Goal: Task Accomplishment & Management: Use online tool/utility

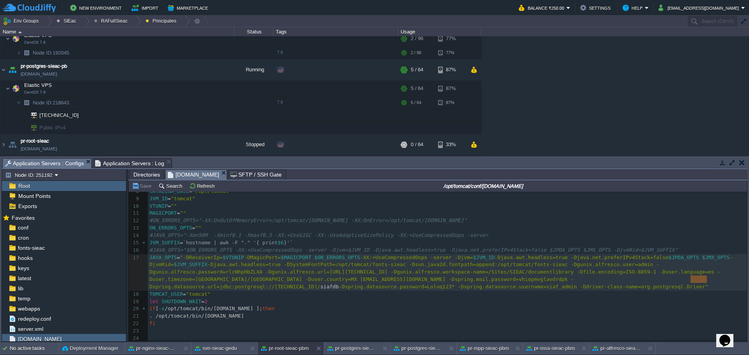
scroll to position [91, 0]
click at [131, 24] on div at bounding box center [136, 21] width 11 height 11
drag, startPoint x: 313, startPoint y: 239, endPoint x: 253, endPoint y: 152, distance: 106.0
click at [314, 240] on pre "JVM_SUFFIX = `hostname | awk -F "." '{ print $6 }'`" at bounding box center [447, 243] width 599 height 7
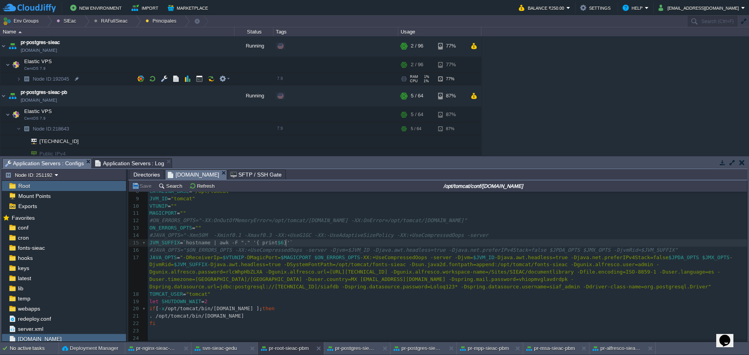
scroll to position [13, 0]
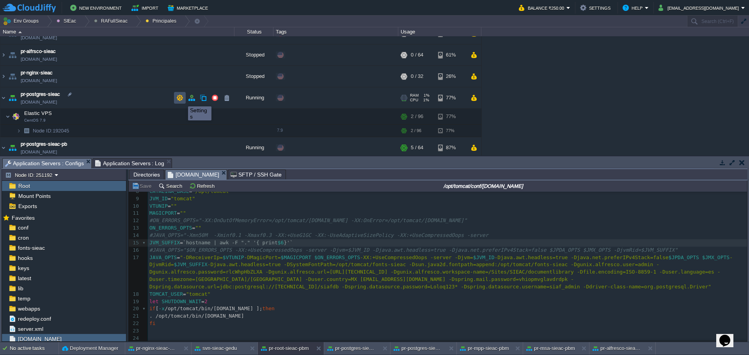
click at [182, 99] on button "button" at bounding box center [179, 97] width 7 height 7
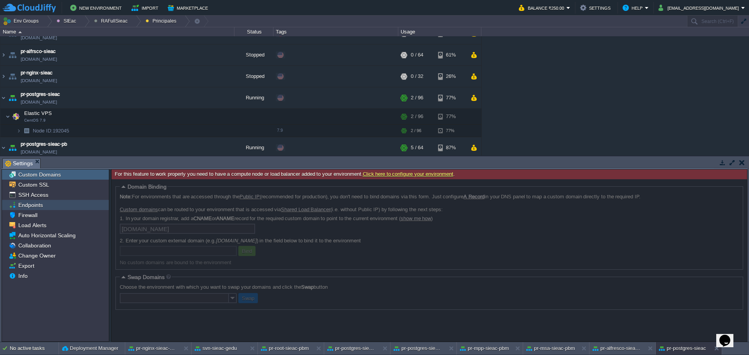
click at [34, 202] on span "Endpoints" at bounding box center [30, 205] width 27 height 7
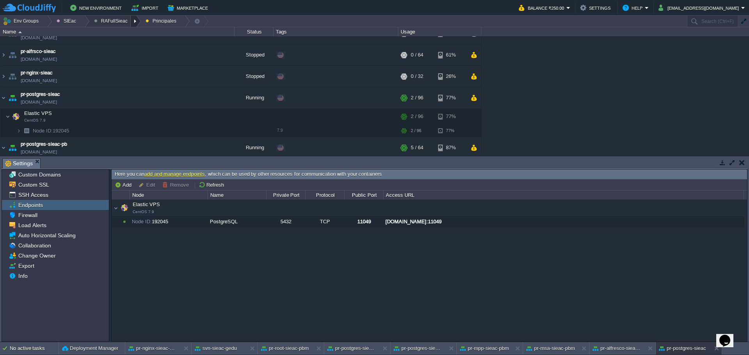
click at [131, 19] on div at bounding box center [136, 21] width 11 height 11
click at [127, 41] on link "Principales" at bounding box center [111, 42] width 44 height 9
click at [131, 23] on div at bounding box center [136, 21] width 11 height 11
click at [121, 36] on span "Ambientes" at bounding box center [111, 33] width 24 height 6
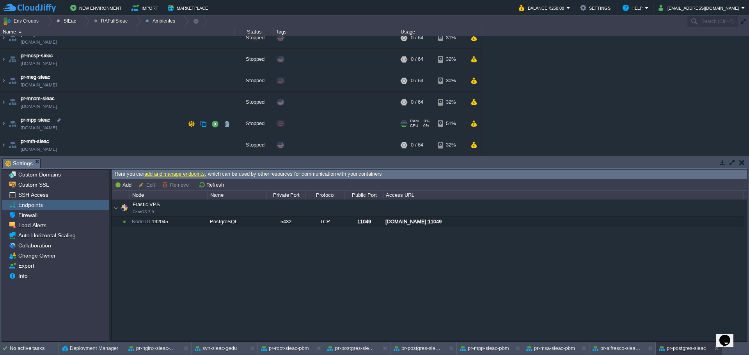
scroll to position [74, 0]
click at [84, 20] on div at bounding box center [84, 21] width 11 height 11
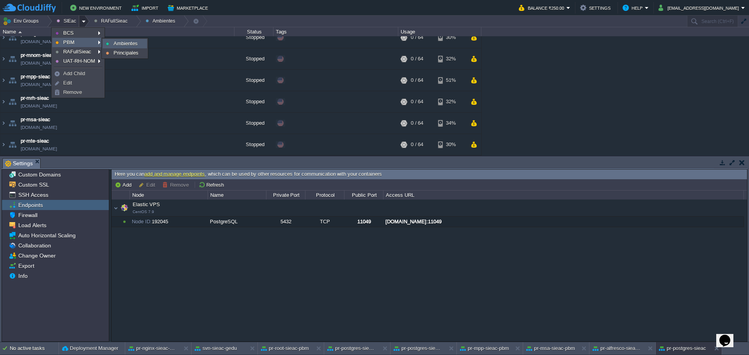
click at [112, 42] on link "Ambientes" at bounding box center [125, 43] width 44 height 9
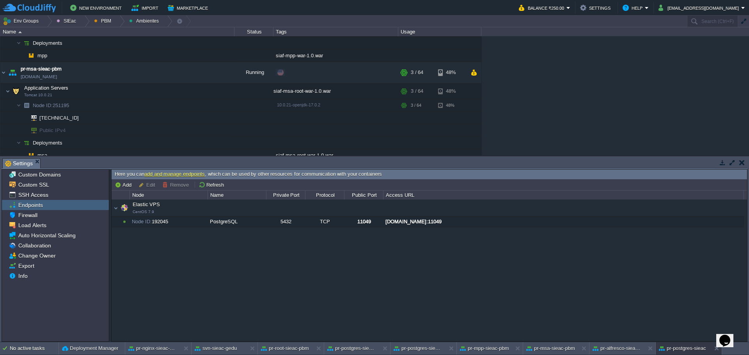
scroll to position [0, 0]
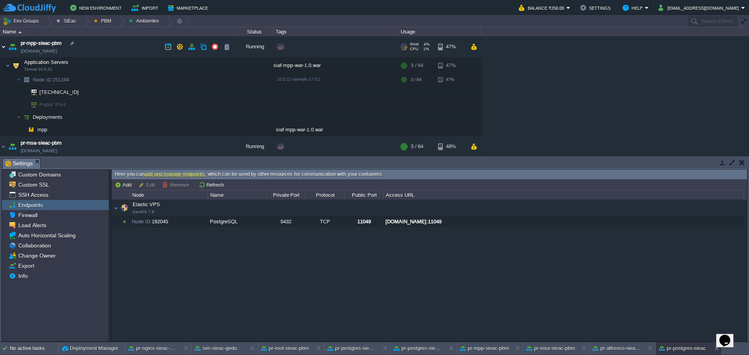
click at [2, 49] on img at bounding box center [3, 46] width 6 height 21
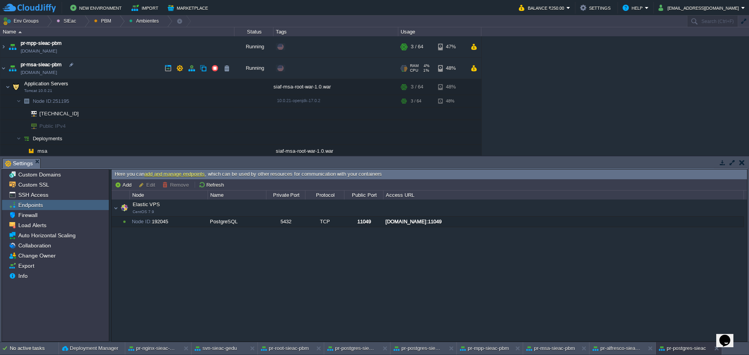
click at [12, 70] on img at bounding box center [12, 68] width 11 height 21
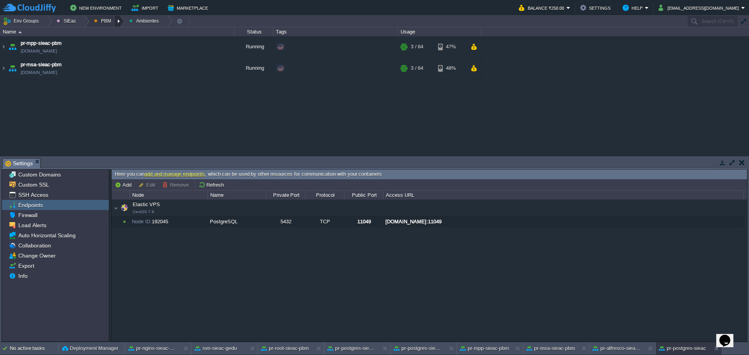
click at [114, 21] on div at bounding box center [119, 21] width 11 height 11
click at [105, 44] on span "Principales" at bounding box center [111, 42] width 25 height 6
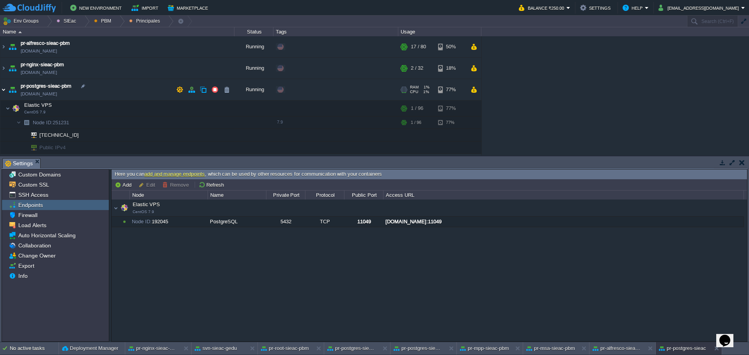
click at [4, 91] on img at bounding box center [3, 89] width 6 height 21
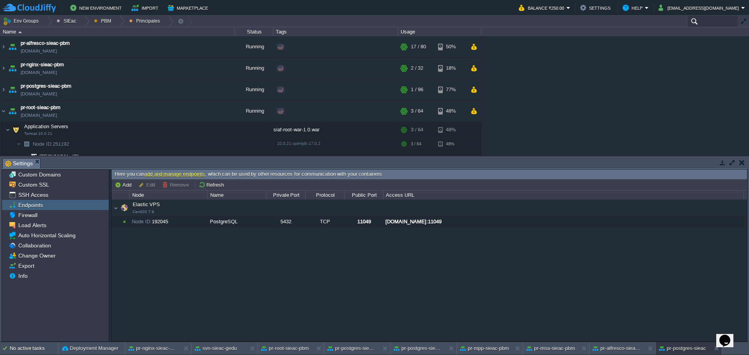
click at [707, 22] on input "text" at bounding box center [712, 21] width 51 height 11
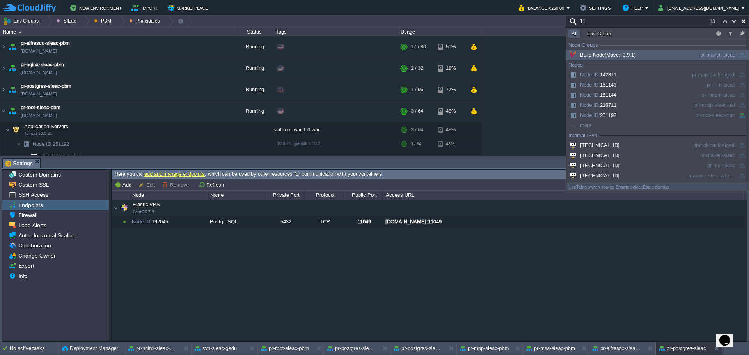
type input "111"
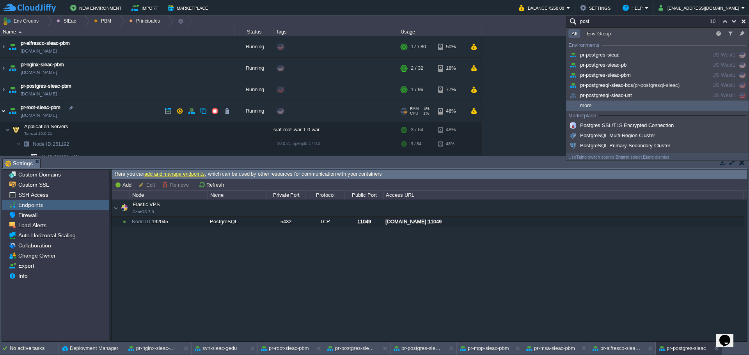
type input "post"
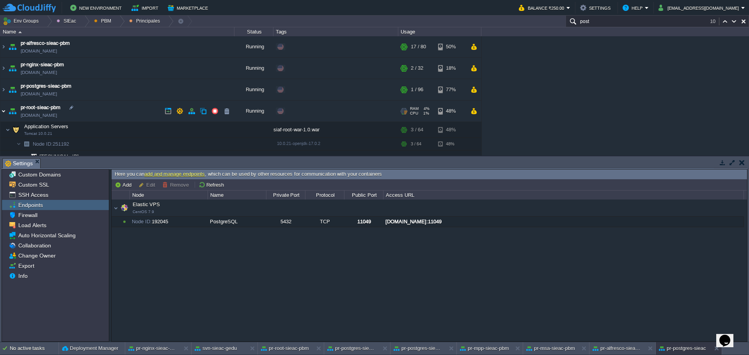
click at [4, 111] on img at bounding box center [3, 111] width 6 height 21
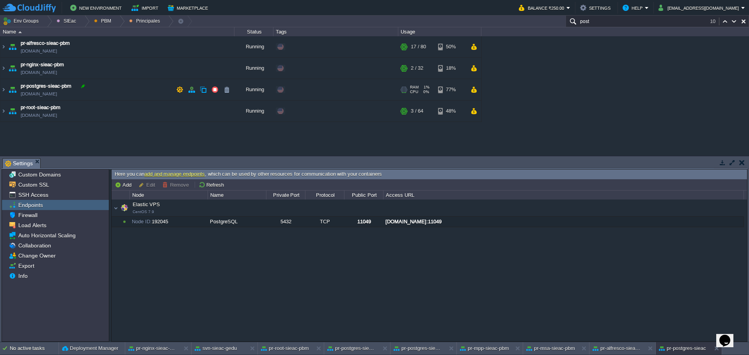
click at [86, 89] on div at bounding box center [83, 86] width 7 height 7
type input "pr-postgres-sieac-pbm"
click at [228, 93] on button "button" at bounding box center [226, 89] width 7 height 7
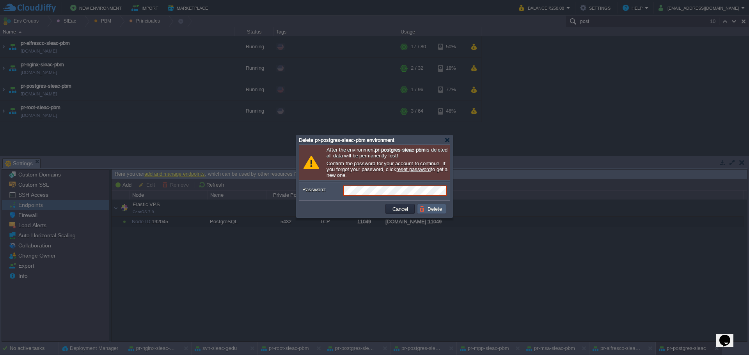
click at [427, 208] on td "Delete" at bounding box center [431, 209] width 29 height 10
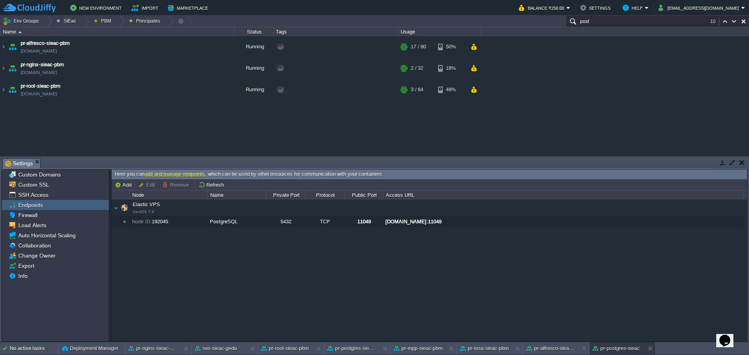
click at [316, 242] on div "Elastic VPS CentOS 7.9 Elastic VPS CentOS 7.9 Node ID: 192045 PostgreSQL 5432 T…" at bounding box center [430, 271] width 636 height 142
click at [142, 106] on div "maven - sie - [GEOGRAPHIC_DATA][US_STATE] [DOMAIN_NAME] Running Edit RAM 1% CPU…" at bounding box center [374, 95] width 749 height 119
click at [79, 18] on div at bounding box center [84, 21] width 11 height 11
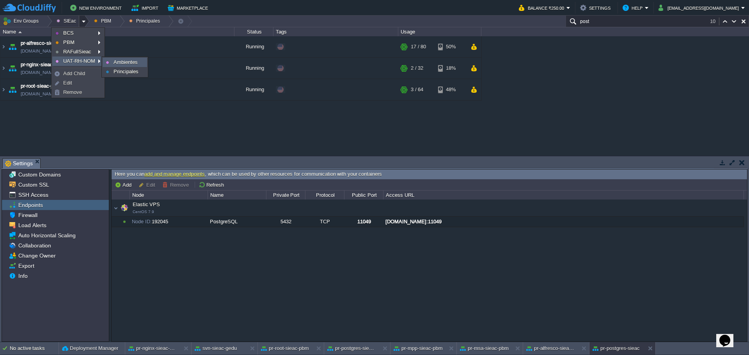
click at [110, 60] on link "Ambientes" at bounding box center [125, 62] width 44 height 9
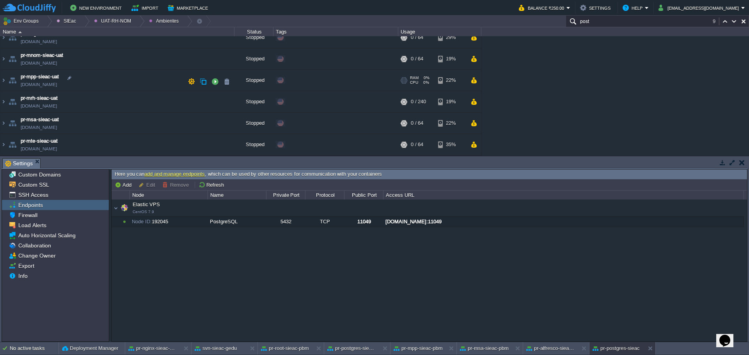
scroll to position [74, 0]
click at [136, 25] on div at bounding box center [139, 21] width 11 height 11
click at [125, 41] on link "Principales" at bounding box center [111, 42] width 45 height 9
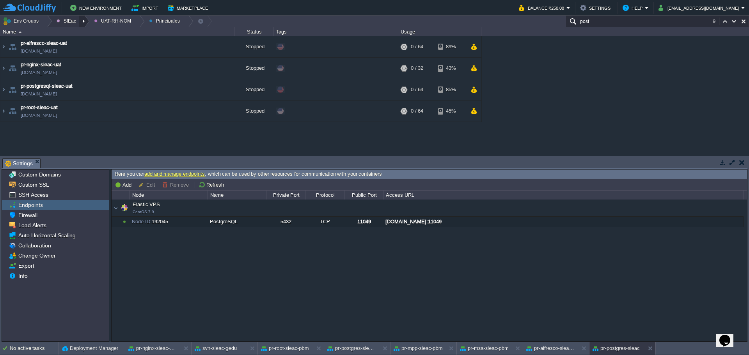
click at [85, 16] on div at bounding box center [84, 21] width 11 height 11
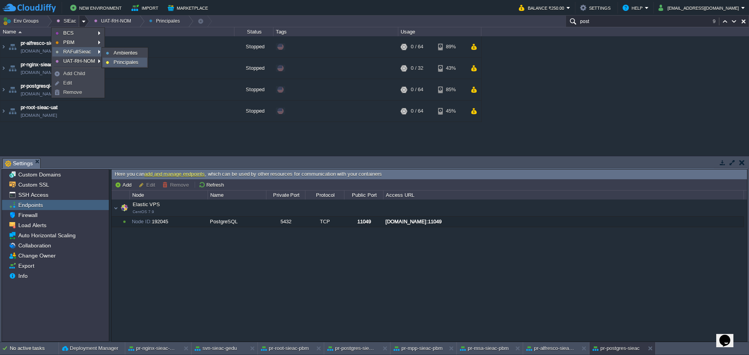
click at [137, 59] on span "Principales" at bounding box center [126, 62] width 25 height 6
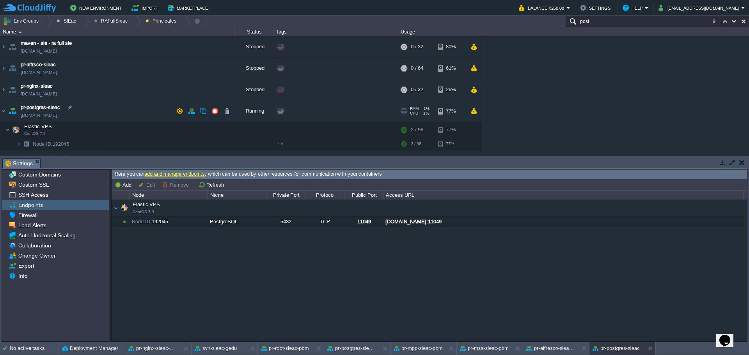
click at [101, 109] on td "pr-postgres-sieac [DOMAIN_NAME]" at bounding box center [117, 111] width 234 height 21
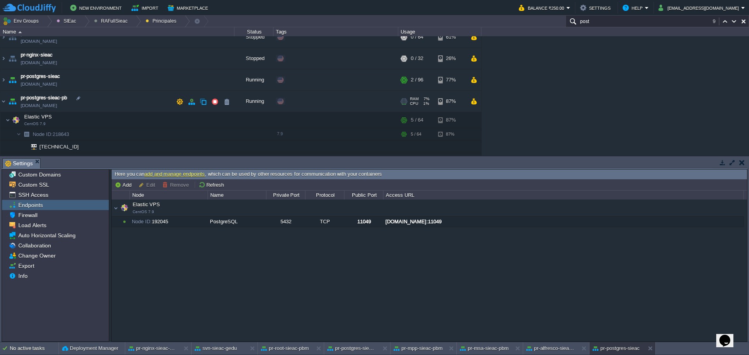
scroll to position [63, 0]
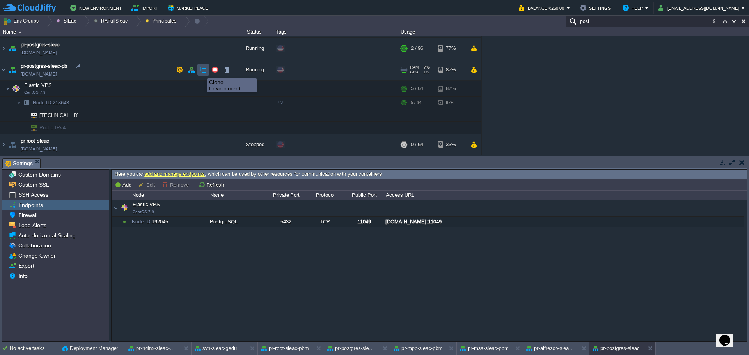
click at [202, 71] on button "button" at bounding box center [203, 69] width 7 height 7
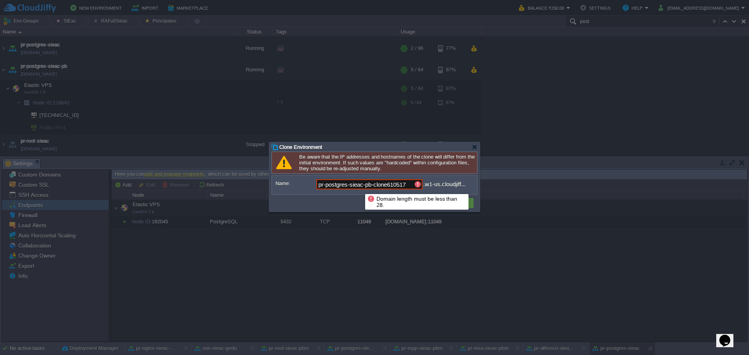
drag, startPoint x: 366, startPoint y: 186, endPoint x: 632, endPoint y: 197, distance: 265.9
click at [544, 194] on body "New Environment Import Marketplace Bonus ₹0.00 Upgrade Account Balance ₹250.00 …" at bounding box center [374, 177] width 749 height 355
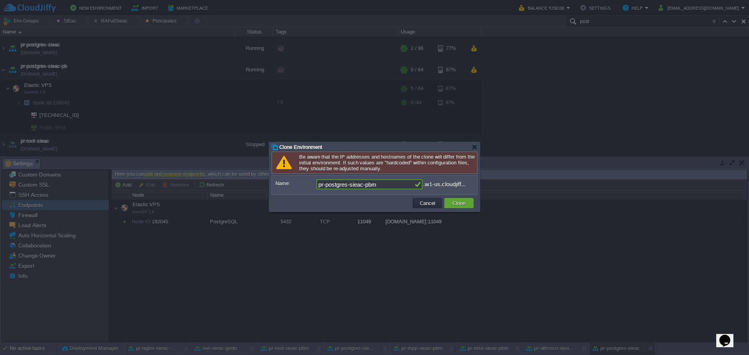
type input "pr-postgres-sieac-pbm"
click at [369, 205] on td at bounding box center [342, 203] width 138 height 12
click at [455, 204] on button "Clone" at bounding box center [459, 203] width 18 height 7
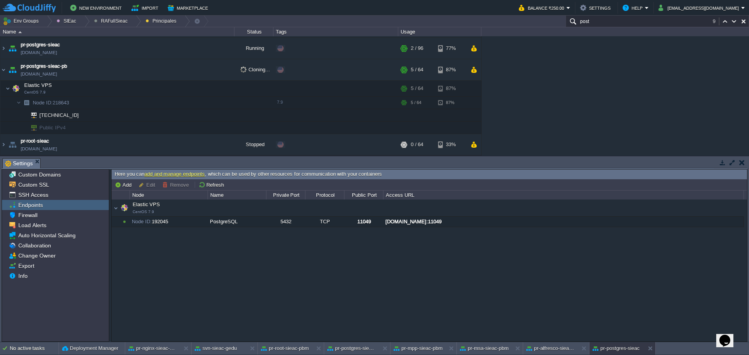
scroll to position [24, 0]
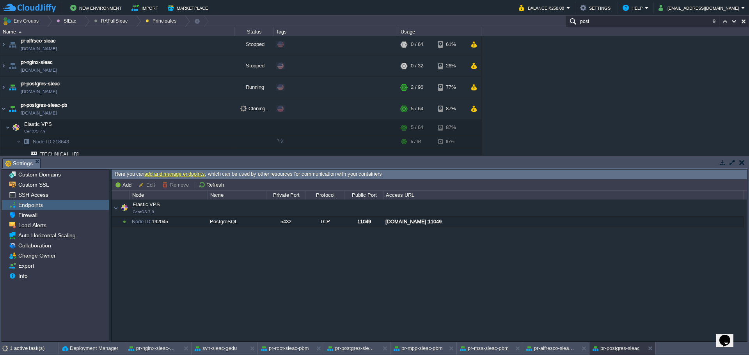
click at [269, 235] on div "Elastic VPS CentOS 7.9 Elastic VPS CentOS 7.9 Node ID: 192045 PostgreSQL 5432 T…" at bounding box center [430, 271] width 636 height 142
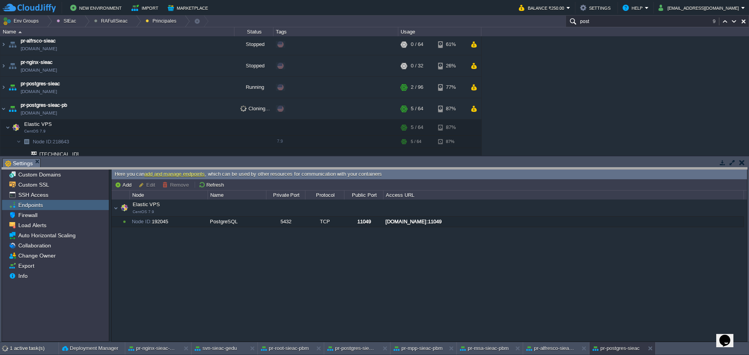
drag, startPoint x: 291, startPoint y: 165, endPoint x: 289, endPoint y: 175, distance: 9.4
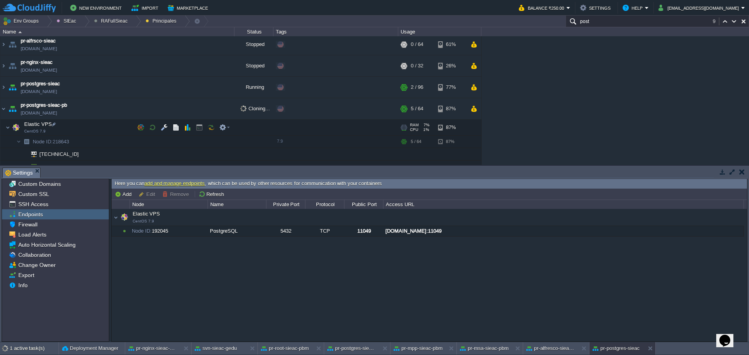
scroll to position [53, 0]
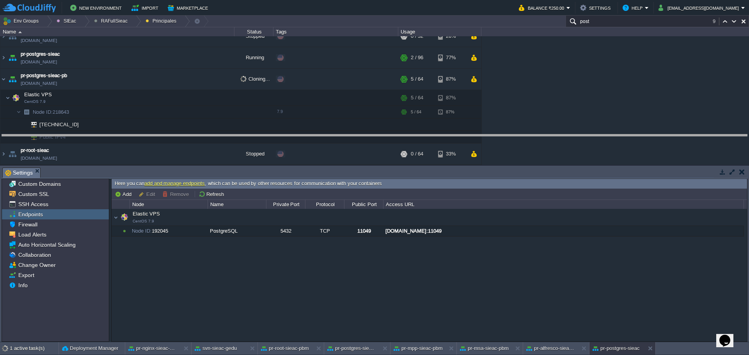
drag, startPoint x: 542, startPoint y: 176, endPoint x: 546, endPoint y: 144, distance: 33.1
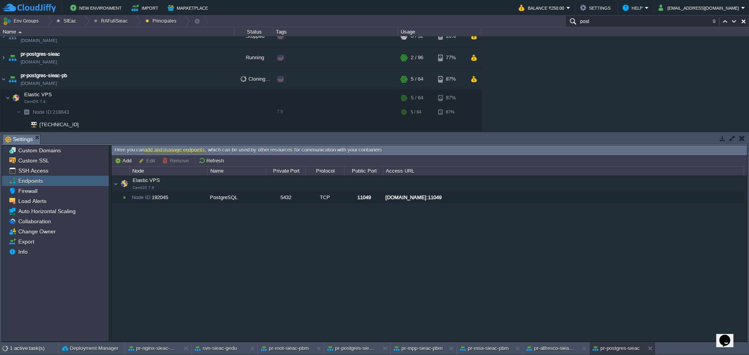
click at [399, 263] on div "Elastic VPS CentOS 7.9 Elastic VPS CentOS 7.9 Node ID: 192045 PostgreSQL 5432 T…" at bounding box center [430, 259] width 636 height 166
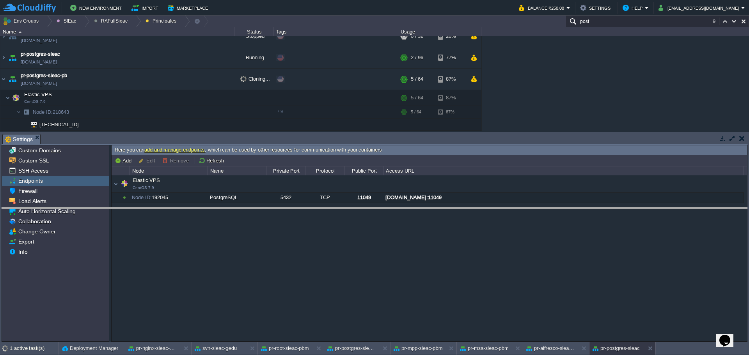
drag, startPoint x: 303, startPoint y: 140, endPoint x: 298, endPoint y: 223, distance: 82.9
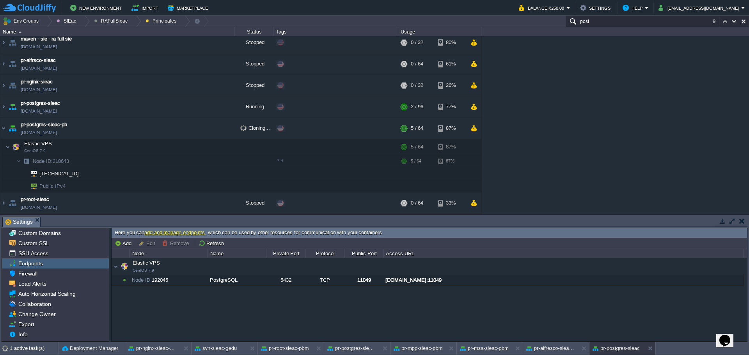
scroll to position [4, 0]
